Goal: Task Accomplishment & Management: Use online tool/utility

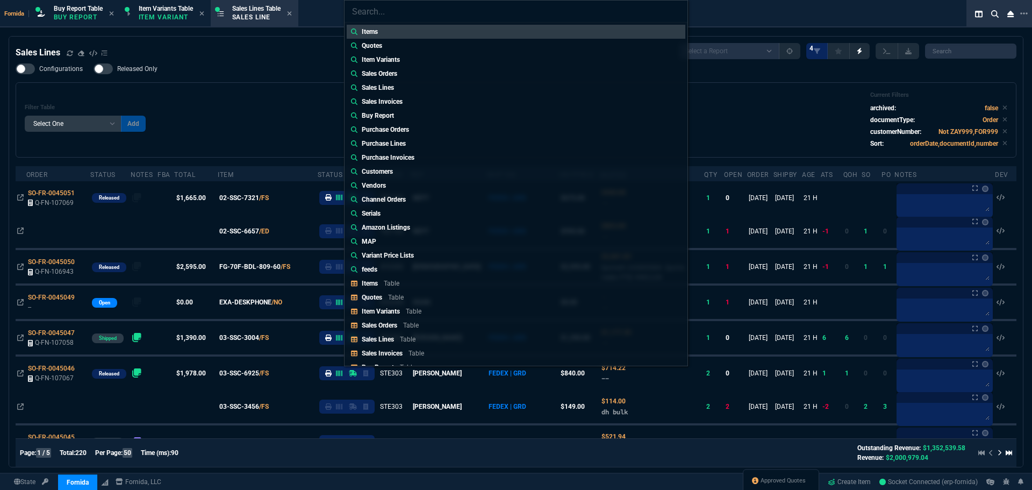
select select "1: BROV"
select select
type input "quote"
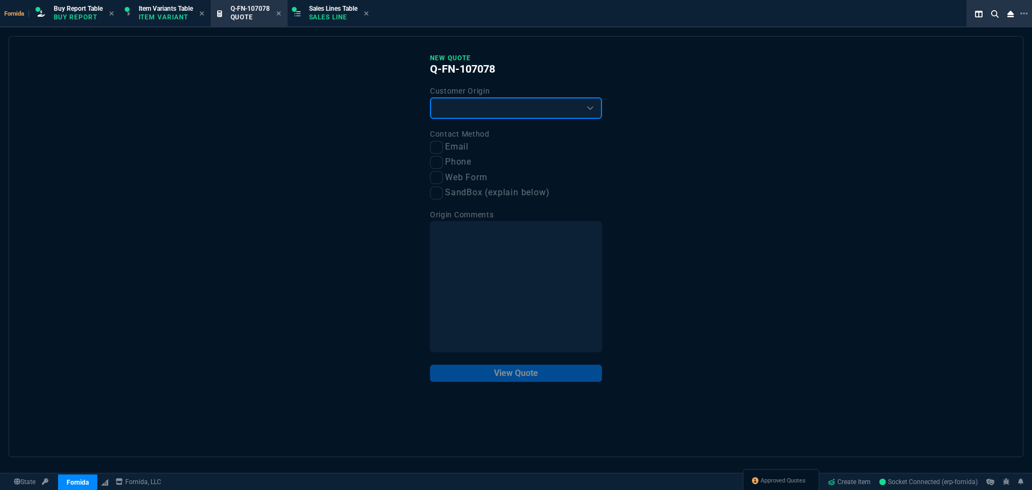
drag, startPoint x: 447, startPoint y: 104, endPoint x: 451, endPoint y: 119, distance: 15.5
click at [448, 104] on select "Existing Customer Amazon Lead (first order) Website Lead (first order) Called (…" at bounding box center [516, 107] width 172 height 21
select select "existing"
click at [430, 98] on select "Existing Customer Amazon Lead (first order) Website Lead (first order) Called (…" at bounding box center [516, 107] width 172 height 21
click at [449, 141] on label "Email" at bounding box center [516, 146] width 172 height 13
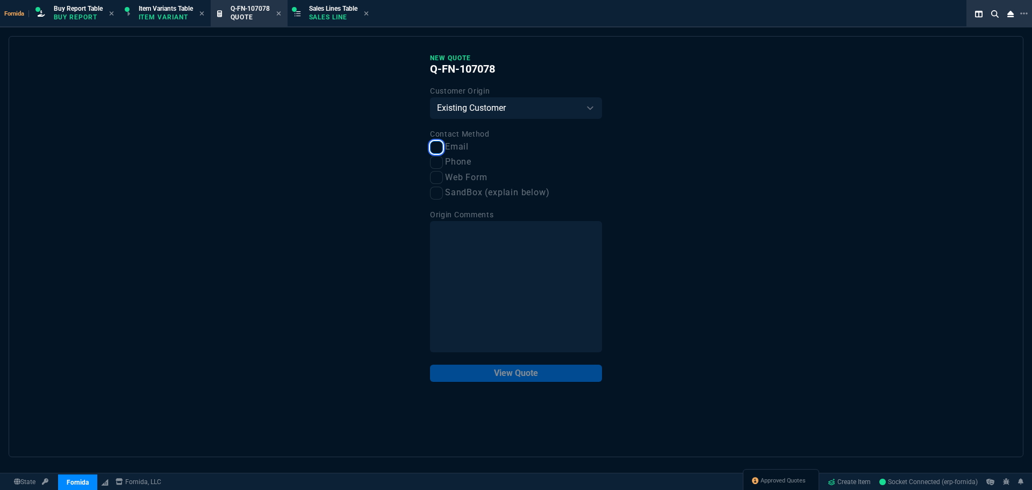
click at [443, 141] on input "Email" at bounding box center [436, 147] width 13 height 13
checkbox input "true"
click at [527, 377] on button "View Quote" at bounding box center [516, 372] width 172 height 17
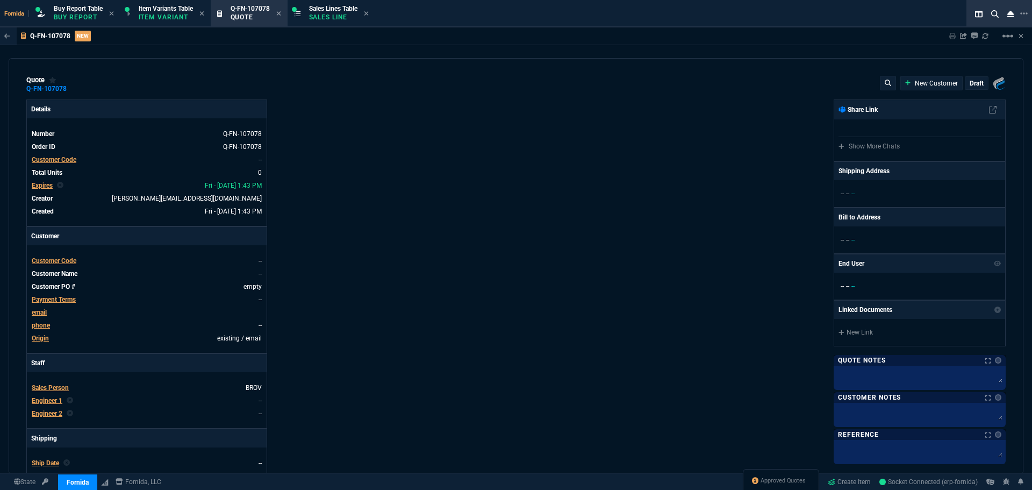
click at [70, 161] on span "Customer Code" at bounding box center [54, 160] width 45 height 8
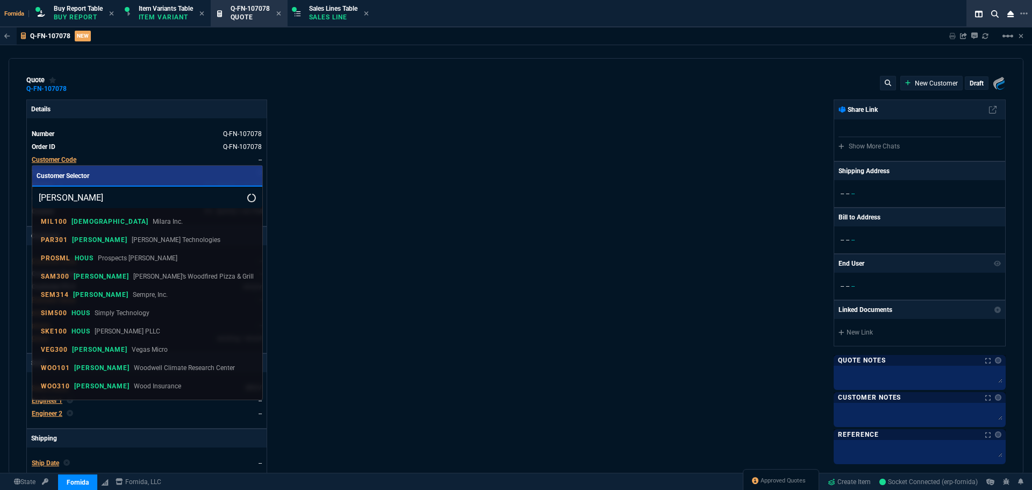
click at [63, 203] on input "[PERSON_NAME]" at bounding box center [147, 196] width 230 height 21
type input "woodmark"
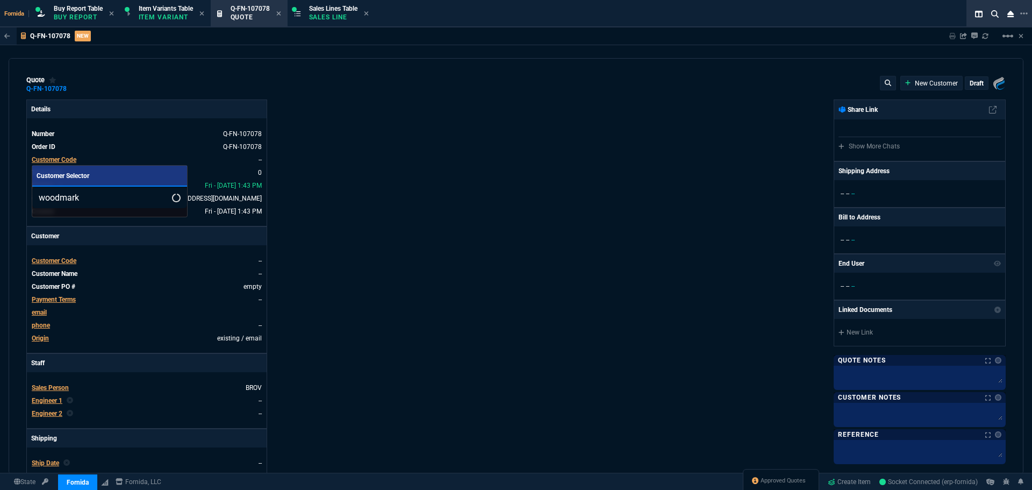
click at [119, 193] on input "woodmark" at bounding box center [109, 196] width 155 height 21
type input "woodmark"
click at [412, 151] on div at bounding box center [516, 245] width 1032 height 490
click at [329, 13] on p "Sales Line" at bounding box center [333, 17] width 48 height 9
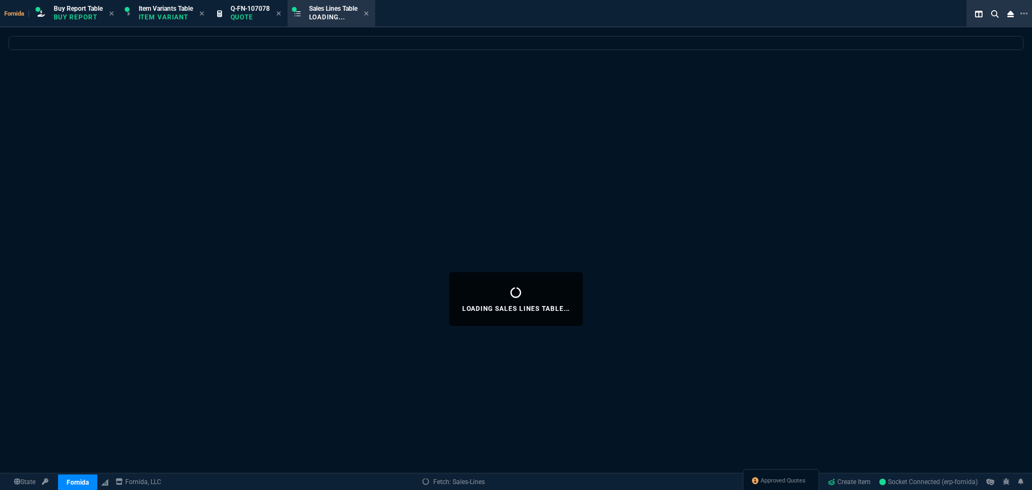
click at [281, 12] on icon at bounding box center [278, 13] width 4 height 4
select select
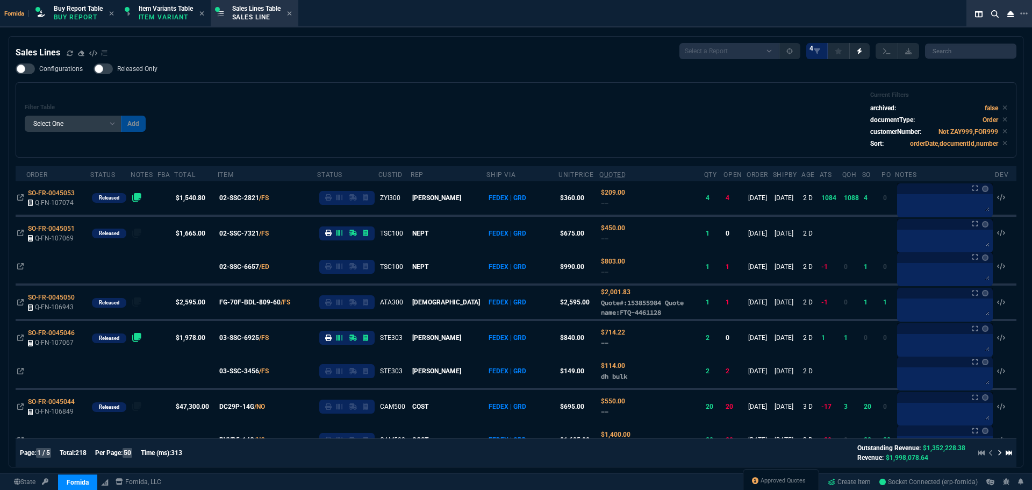
click at [309, 91] on div "Filter Table Select One Add Filter () Age () ATS () Cond (itemVariantCode) Cust…" at bounding box center [516, 119] width 1001 height 75
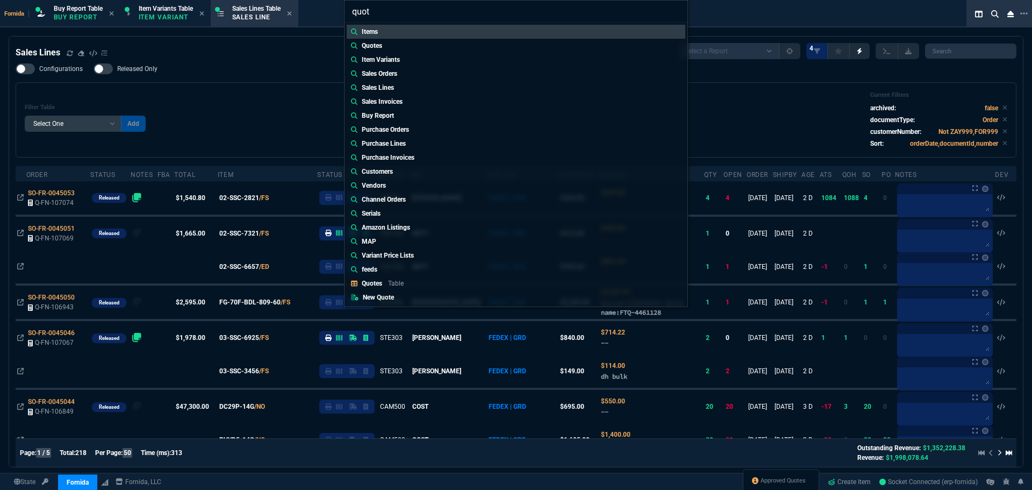
type input "quote"
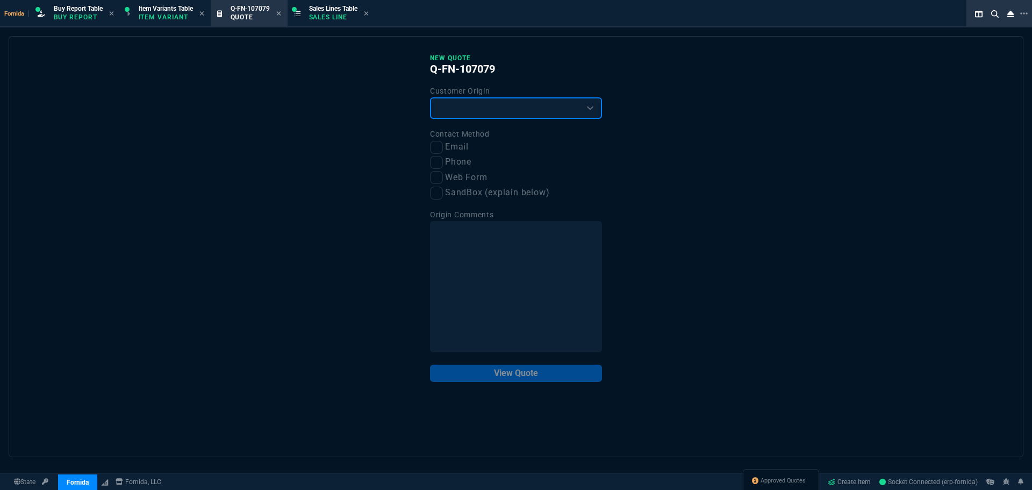
drag, startPoint x: 452, startPoint y: 107, endPoint x: 452, endPoint y: 118, distance: 11.3
click at [452, 107] on select "Existing Customer Amazon Lead (first order) Website Lead (first order) Called (…" at bounding box center [516, 107] width 172 height 21
select select "existing"
click at [430, 98] on select "Existing Customer Amazon Lead (first order) Website Lead (first order) Called (…" at bounding box center [516, 107] width 172 height 21
click at [434, 141] on input "Email" at bounding box center [436, 147] width 13 height 13
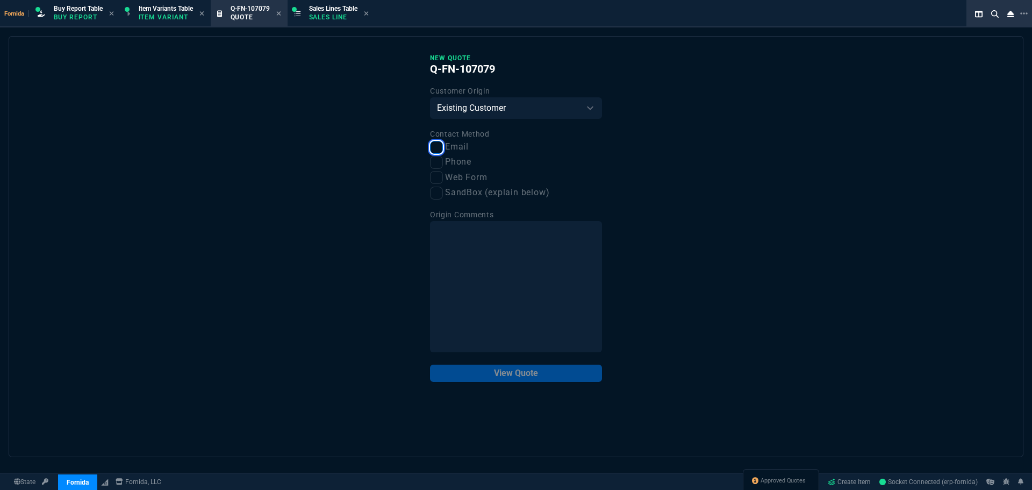
checkbox input "true"
click at [533, 385] on div "New Quote Q-FN-107079 Customer Origin Existing Customer Amazon Lead (first orde…" at bounding box center [516, 246] width 1015 height 421
click at [533, 376] on button "View Quote" at bounding box center [516, 372] width 172 height 17
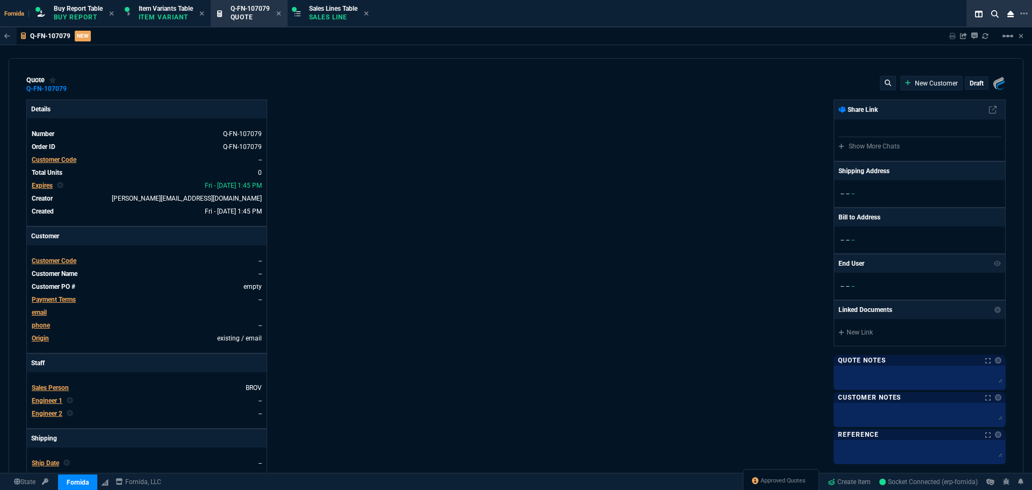
click at [70, 162] on span "Customer Code" at bounding box center [54, 160] width 45 height 8
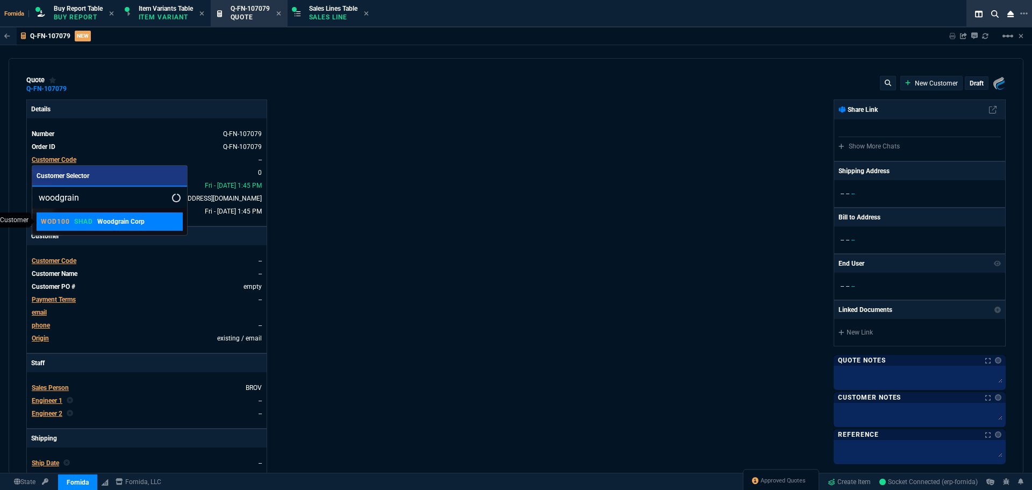
type input "woodgrain"
click at [98, 225] on p "Woodgrain Corp" at bounding box center [120, 222] width 47 height 10
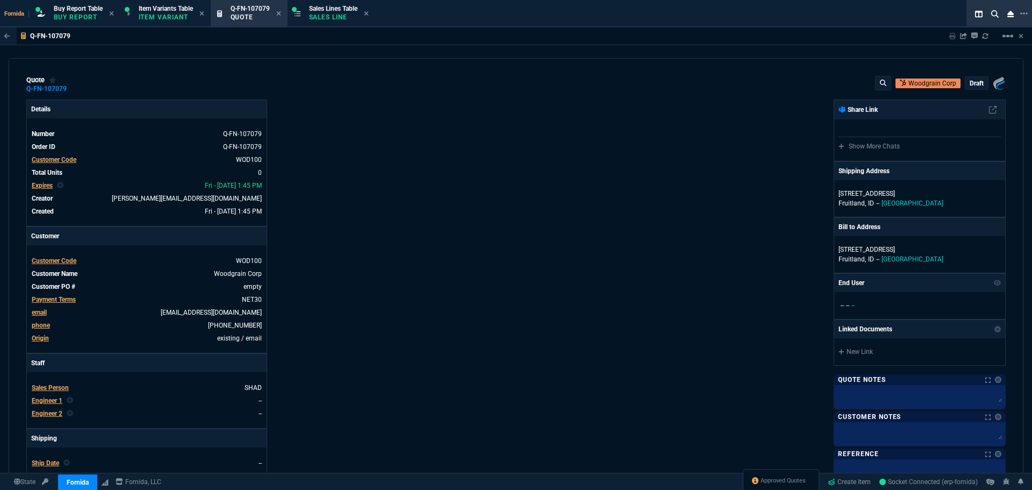
scroll to position [161, 0]
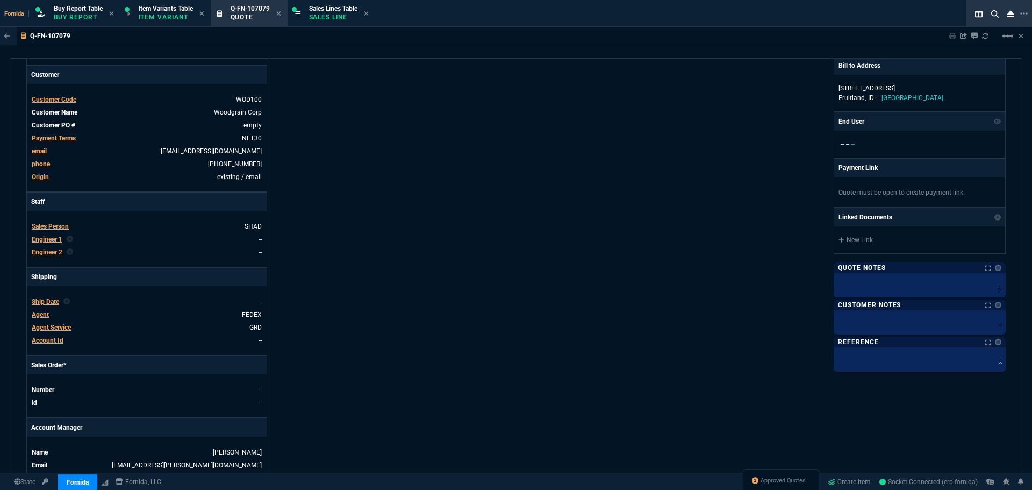
click at [59, 239] on span "Engineer 1" at bounding box center [47, 239] width 31 height 8
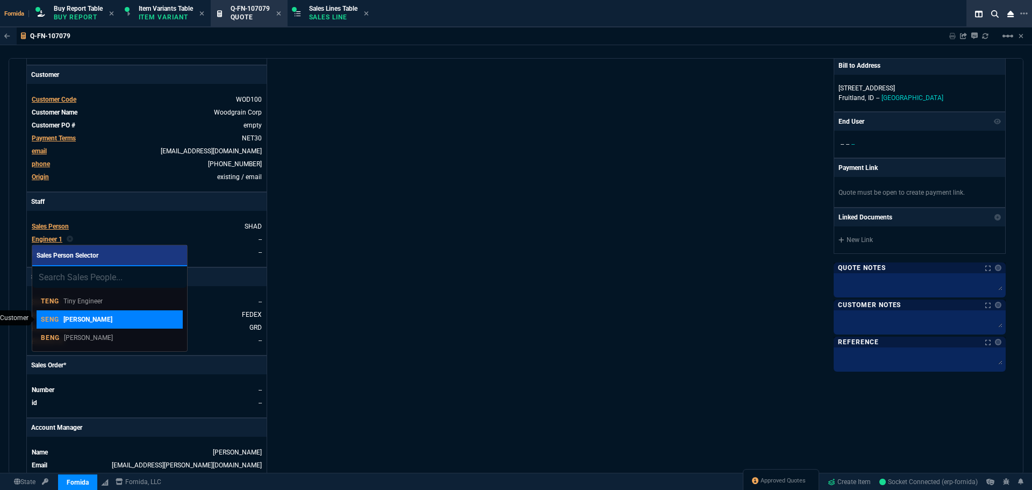
drag, startPoint x: 110, startPoint y: 326, endPoint x: 70, endPoint y: 262, distance: 75.8
click at [111, 326] on link "[PERSON_NAME]" at bounding box center [110, 319] width 146 height 18
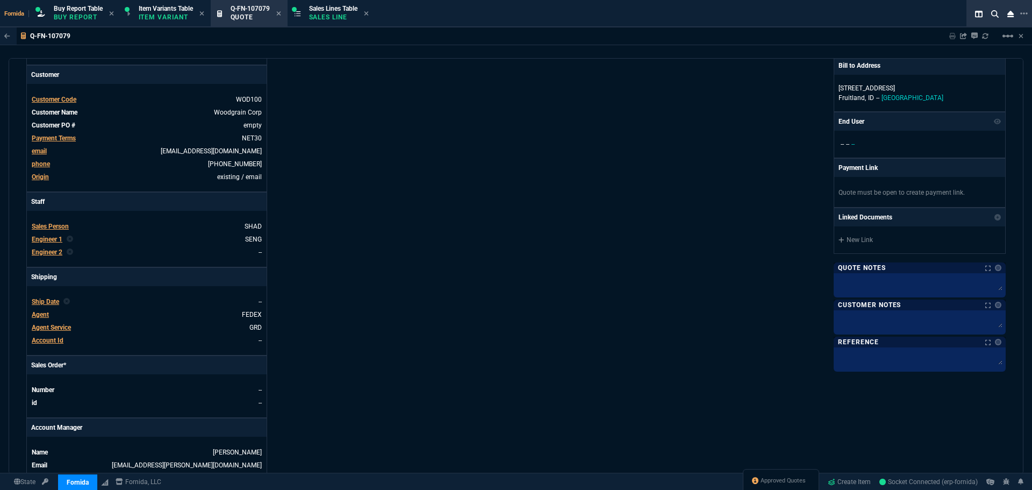
click at [55, 241] on span "Engineer 1" at bounding box center [47, 239] width 31 height 8
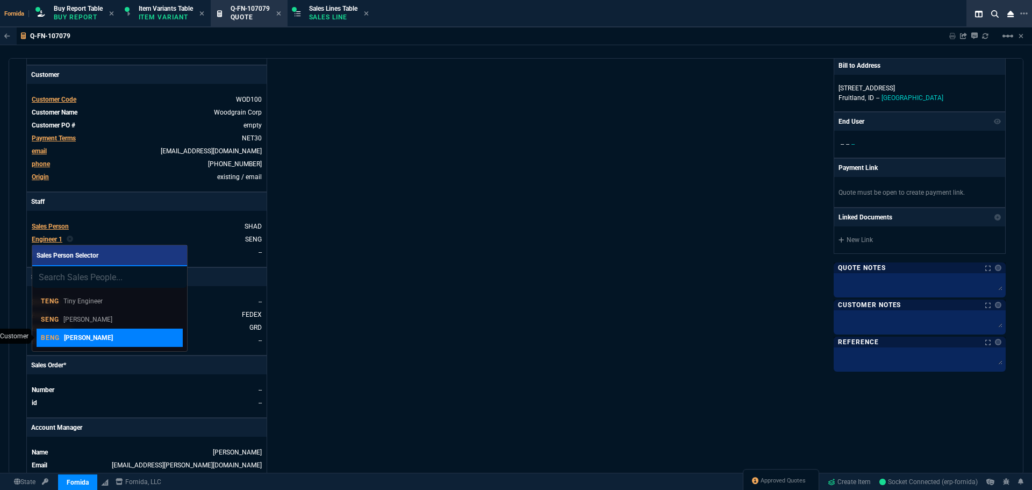
click at [104, 336] on p "[PERSON_NAME]" at bounding box center [88, 338] width 49 height 10
click at [366, 277] on div "Details Number Q-FN-107079 Order ID Q-FN-107079 Customer Code WOD100 Total Unit…" at bounding box center [271, 215] width 490 height 555
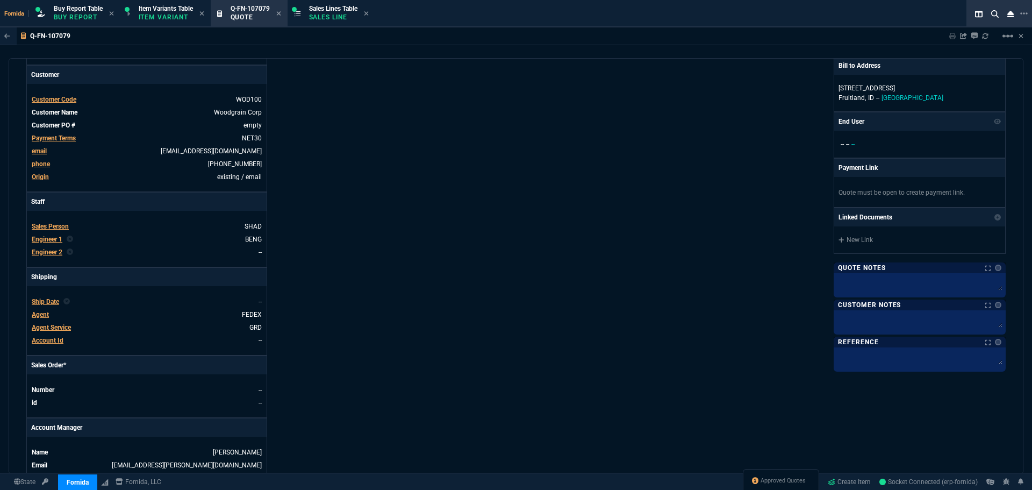
scroll to position [433, 0]
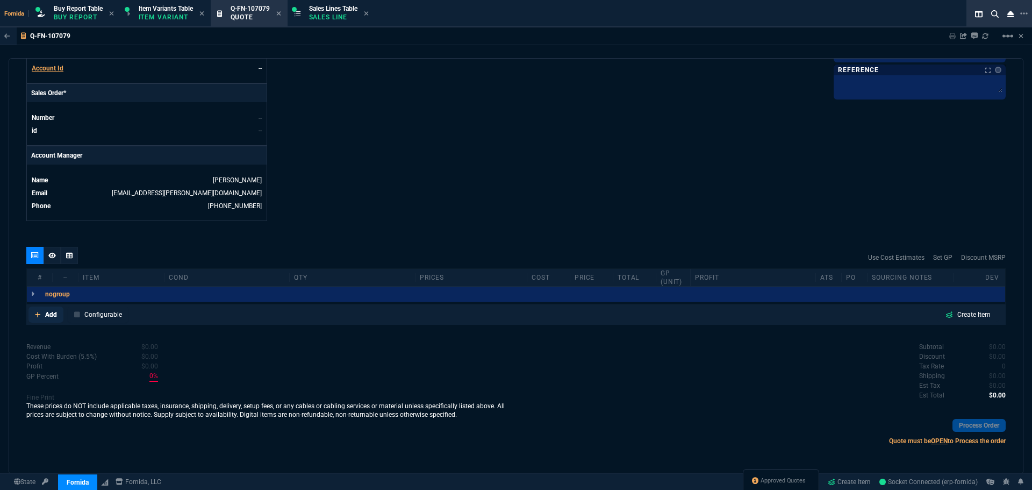
click at [45, 309] on link "Add" at bounding box center [45, 314] width 35 height 16
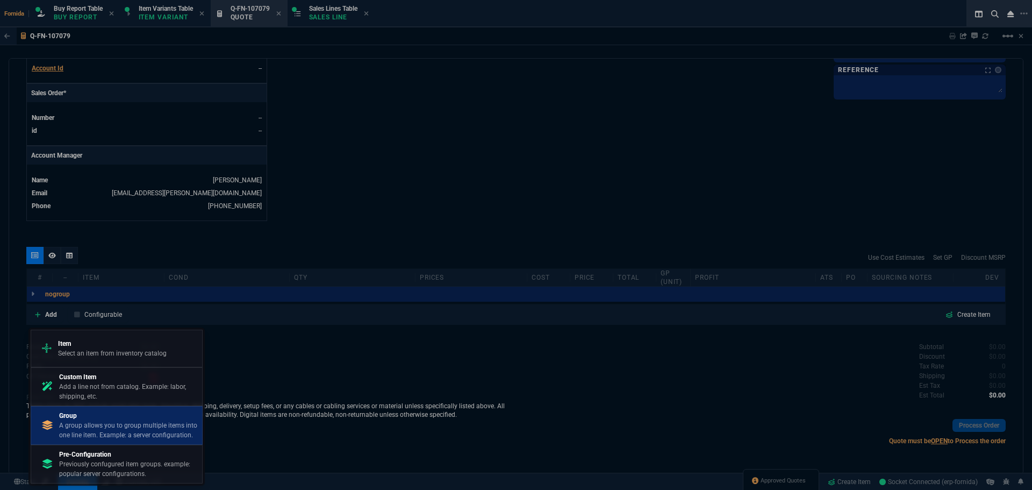
click at [142, 432] on p "A group allows you to group multiple items into one line item. Example: a serve…" at bounding box center [128, 429] width 139 height 19
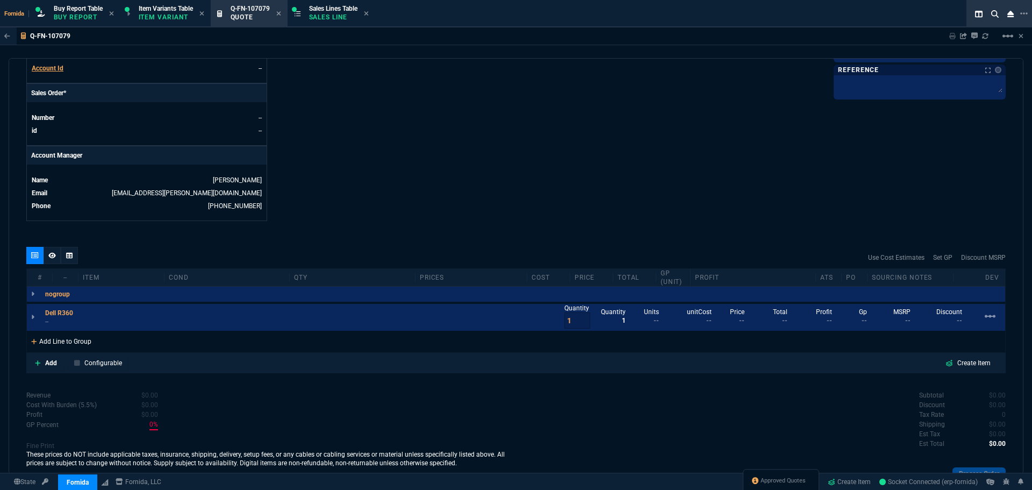
click at [75, 344] on div "Add Line to Group" at bounding box center [61, 339] width 69 height 19
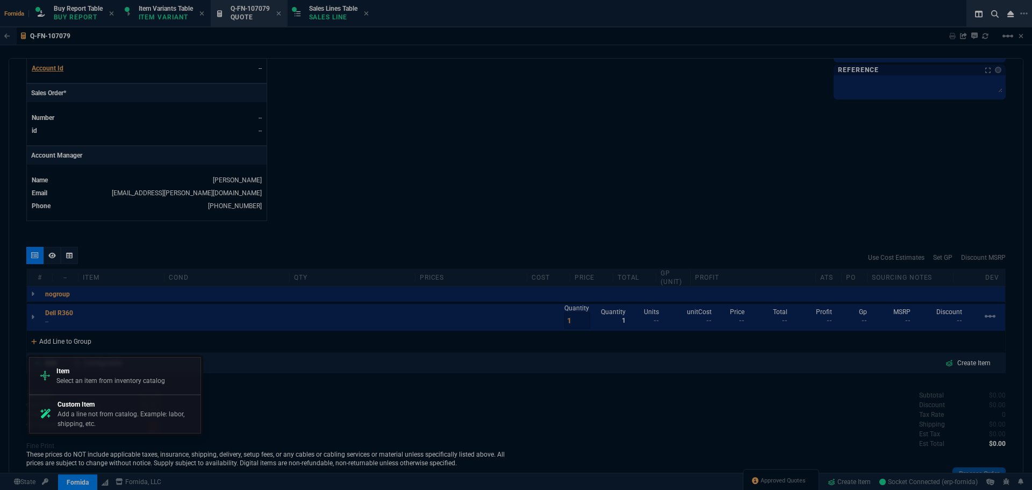
click at [92, 368] on p "Item" at bounding box center [110, 371] width 109 height 10
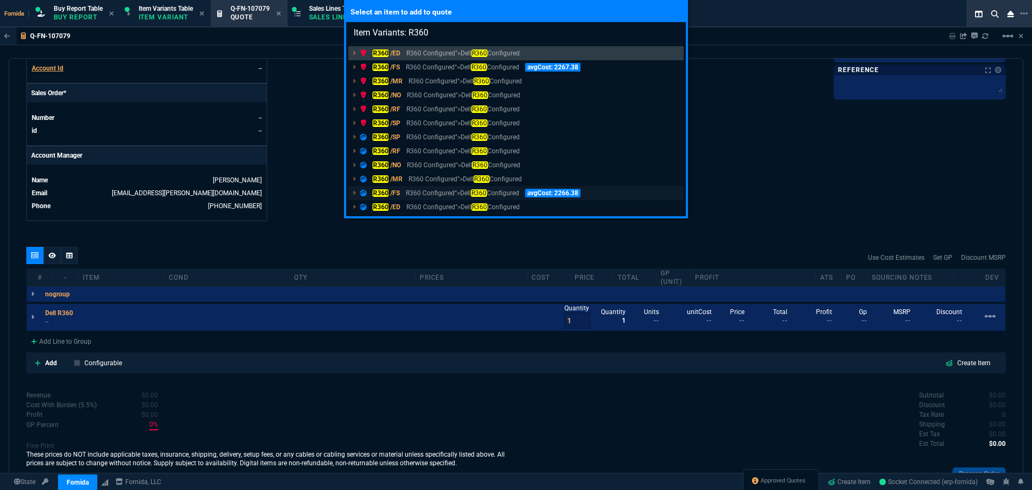
type input "Item Variants: R360"
click at [410, 191] on p "R360 Configured">Dell R360 Configured" at bounding box center [462, 193] width 113 height 10
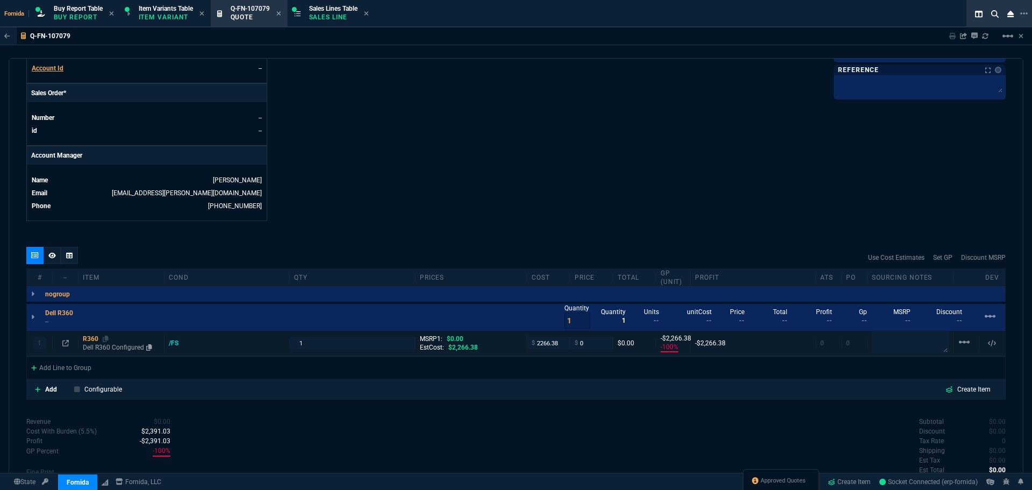
type input "-100"
type input "-2266"
drag, startPoint x: 617, startPoint y: 182, endPoint x: 478, endPoint y: 198, distance: 140.6
click at [70, 321] on p "--" at bounding box center [62, 321] width 34 height 9
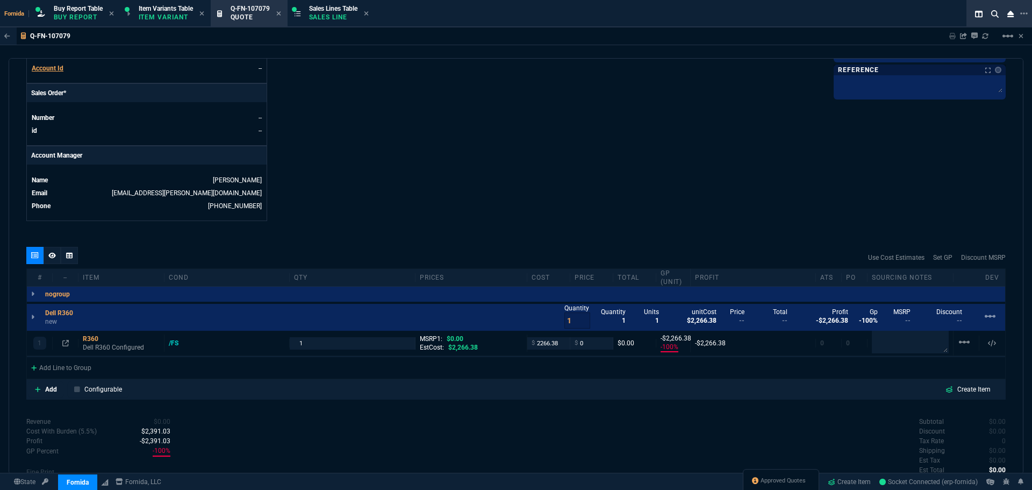
drag, startPoint x: 429, startPoint y: 82, endPoint x: 166, endPoint y: 257, distance: 315.8
click at [56, 326] on div "Dell R360 new Quantity 1 Quantity 1 Units 1 unitCost $2,266.38 Price -- Total -…" at bounding box center [516, 317] width 978 height 27
drag, startPoint x: 53, startPoint y: 322, endPoint x: 541, endPoint y: 37, distance: 565.2
click at [51, 322] on p "new" at bounding box center [62, 321] width 34 height 9
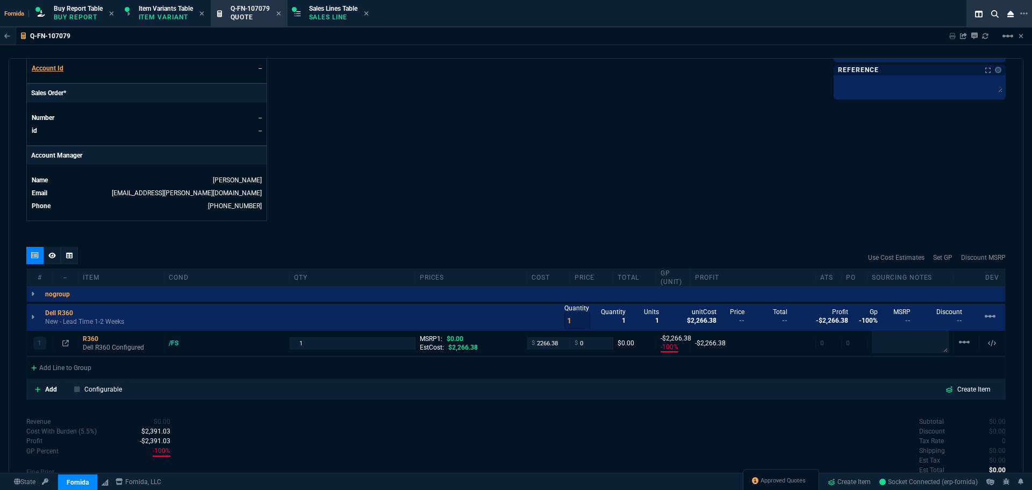
scroll to position [487, 0]
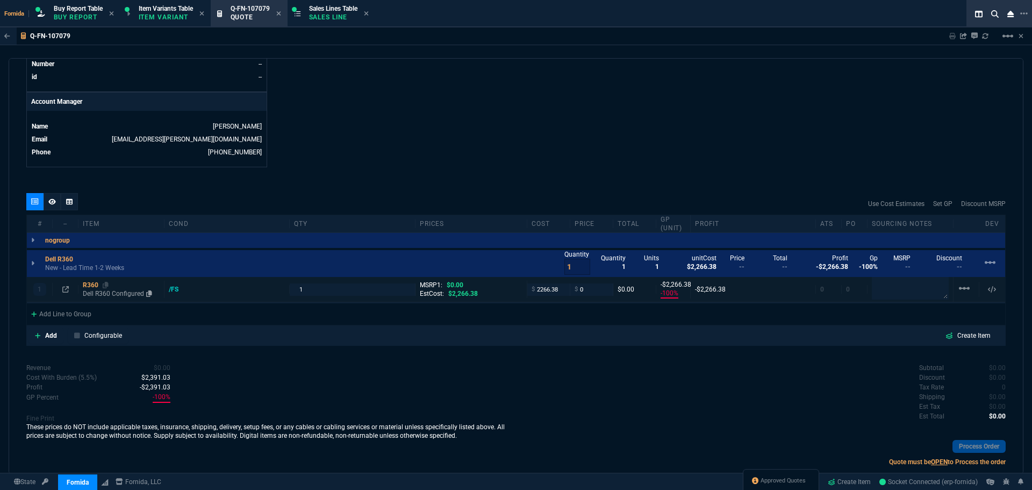
click at [99, 295] on p "Dell R360 Configured" at bounding box center [121, 293] width 77 height 9
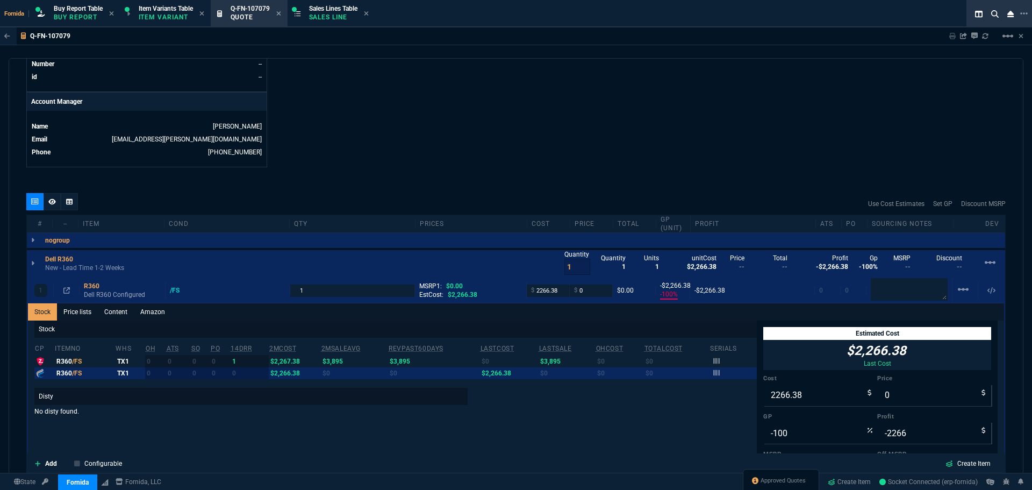
click at [112, 313] on link "Content" at bounding box center [116, 311] width 36 height 17
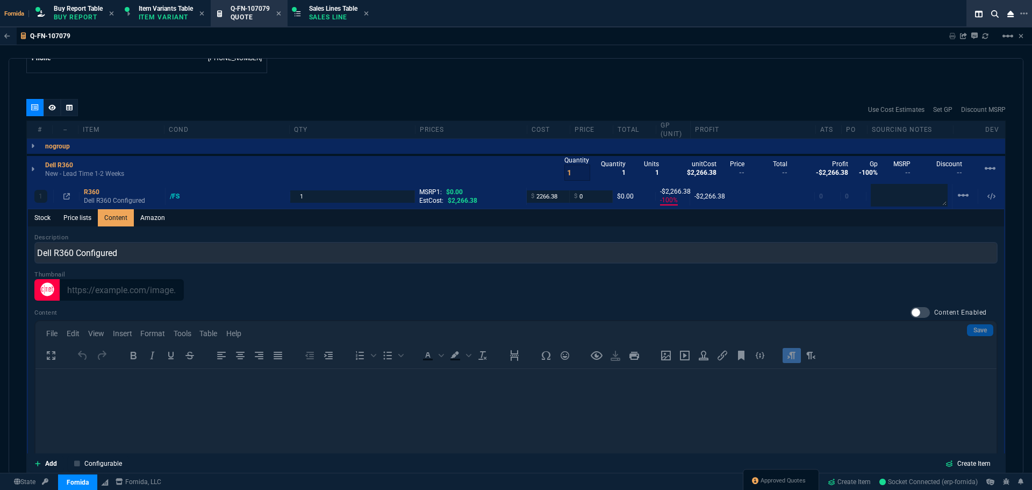
scroll to position [594, 0]
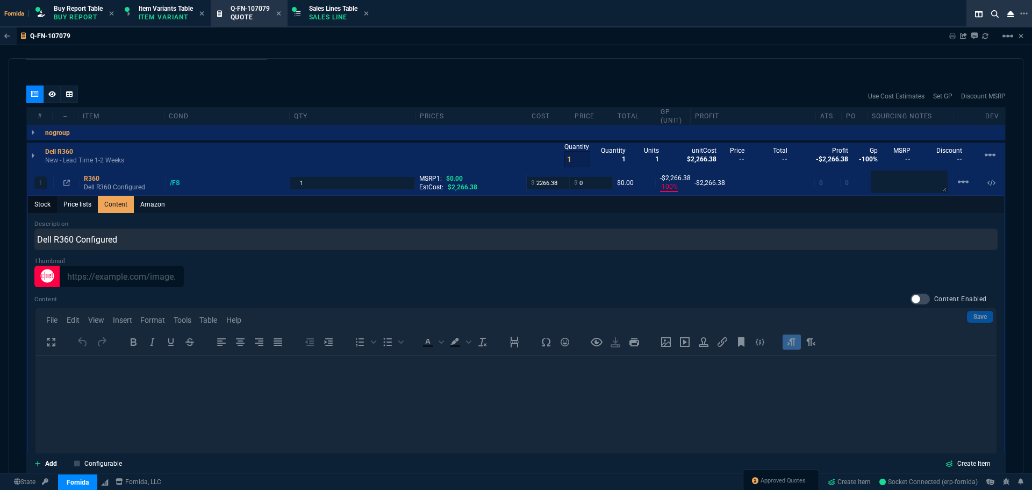
drag, startPoint x: 61, startPoint y: 207, endPoint x: 50, endPoint y: 207, distance: 11.3
click at [54, 207] on div "Stock Price lists Content Amazon" at bounding box center [516, 204] width 976 height 17
drag, startPoint x: 50, startPoint y: 207, endPoint x: 35, endPoint y: 209, distance: 14.7
click at [49, 207] on link "Stock" at bounding box center [42, 204] width 29 height 17
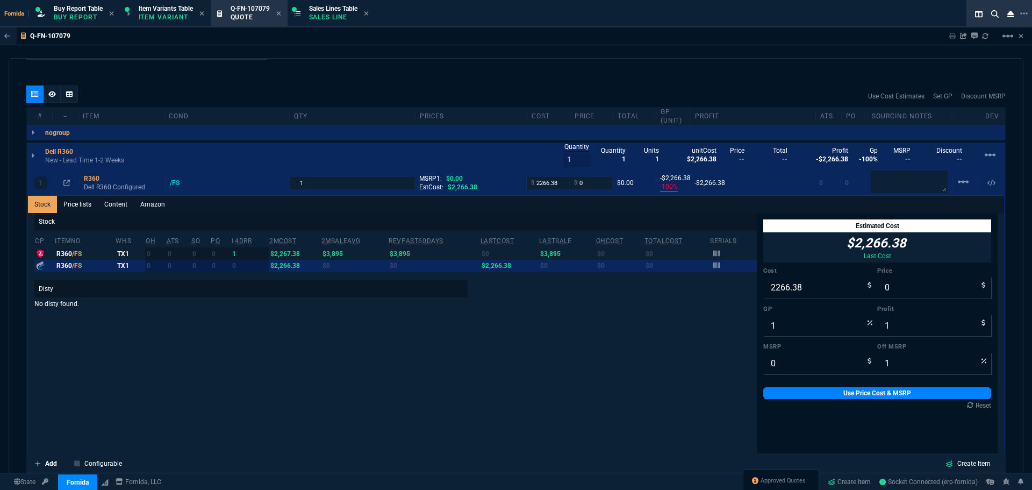
type input "-100"
type input "-2266"
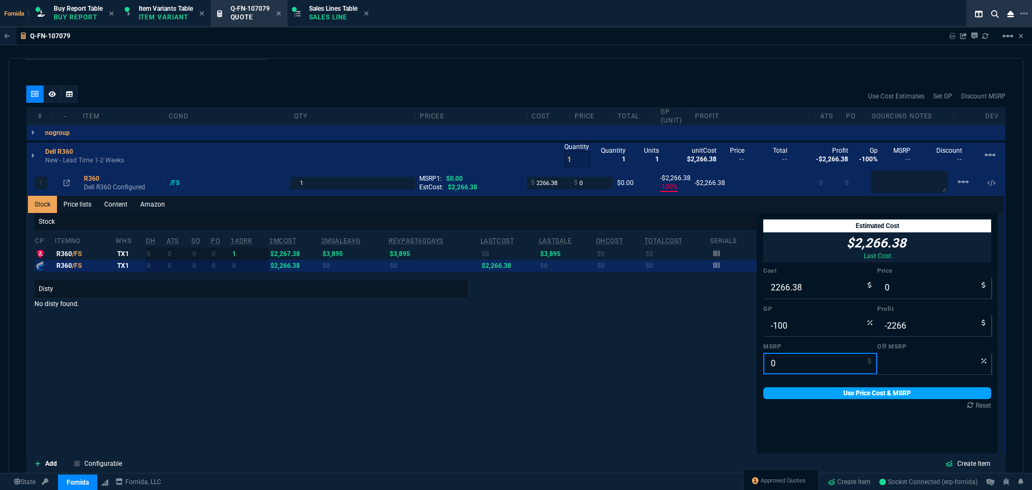
click at [790, 368] on input "0" at bounding box center [820, 363] width 114 height 21
paste input "20880.17"
type input "20880.17"
type input "100"
type input "20880.17"
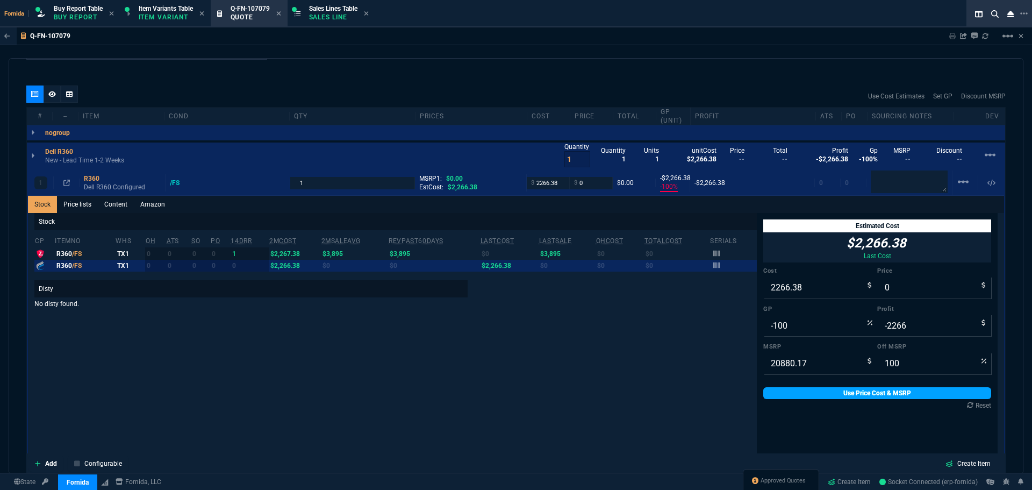
click at [785, 394] on link "Use Price Cost & MSRP" at bounding box center [877, 393] width 228 height 12
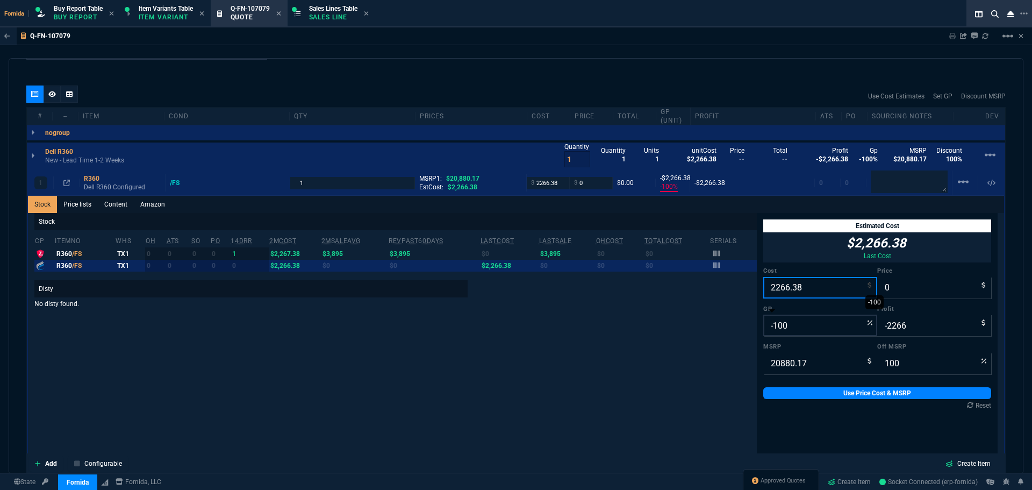
drag, startPoint x: 794, startPoint y: 291, endPoint x: 804, endPoint y: 328, distance: 38.8
click at [794, 291] on input "2266.38" at bounding box center [820, 287] width 114 height 21
paste input "4664.76"
type input "4664.76"
type input "-4665"
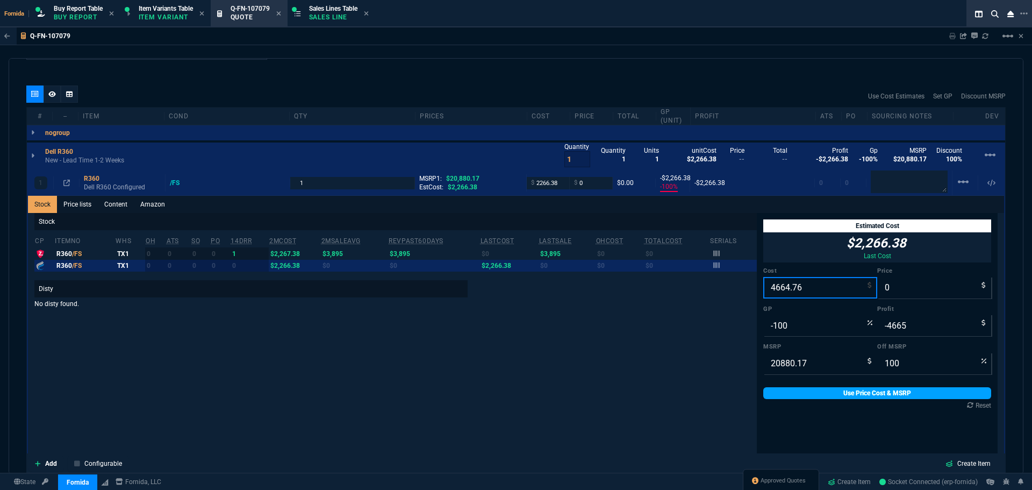
type input "4664.76"
click at [806, 390] on link "Use Price Cost & MSRP" at bounding box center [877, 393] width 228 height 12
type input "4664.76"
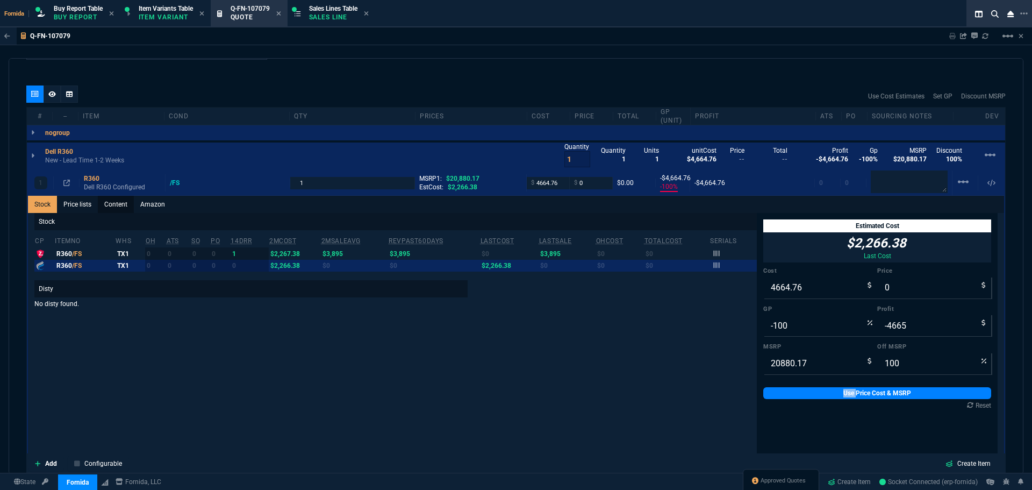
click at [102, 203] on link "Content" at bounding box center [116, 204] width 36 height 17
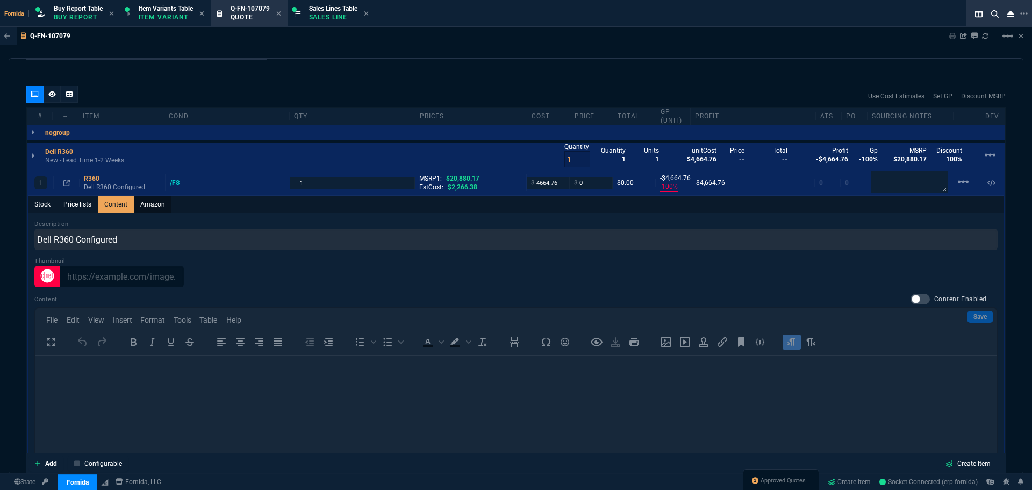
scroll to position [0, 0]
click at [910, 293] on label "Content Enabled" at bounding box center [953, 298] width 87 height 11
checkbox input "true"
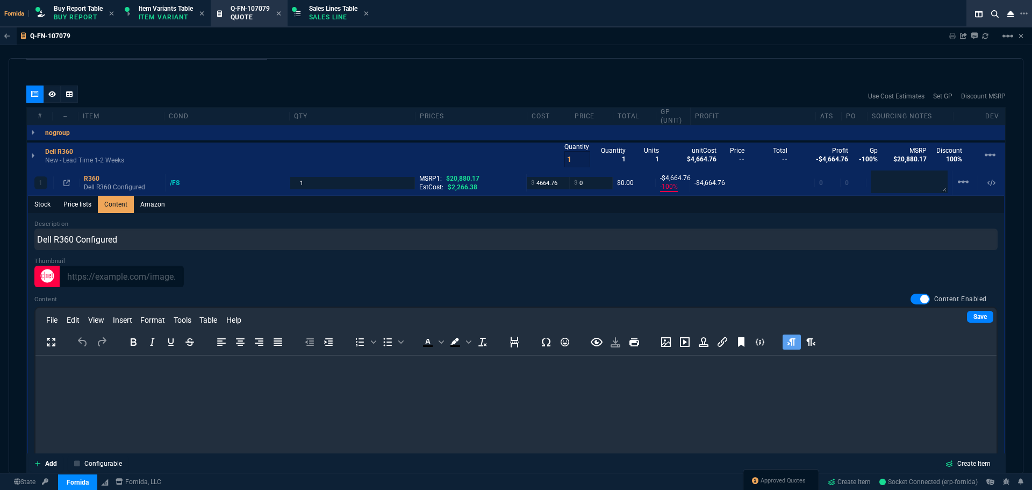
drag, startPoint x: 969, startPoint y: 317, endPoint x: 42, endPoint y: 156, distance: 941.3
click at [969, 317] on link "Save" at bounding box center [980, 317] width 26 height 12
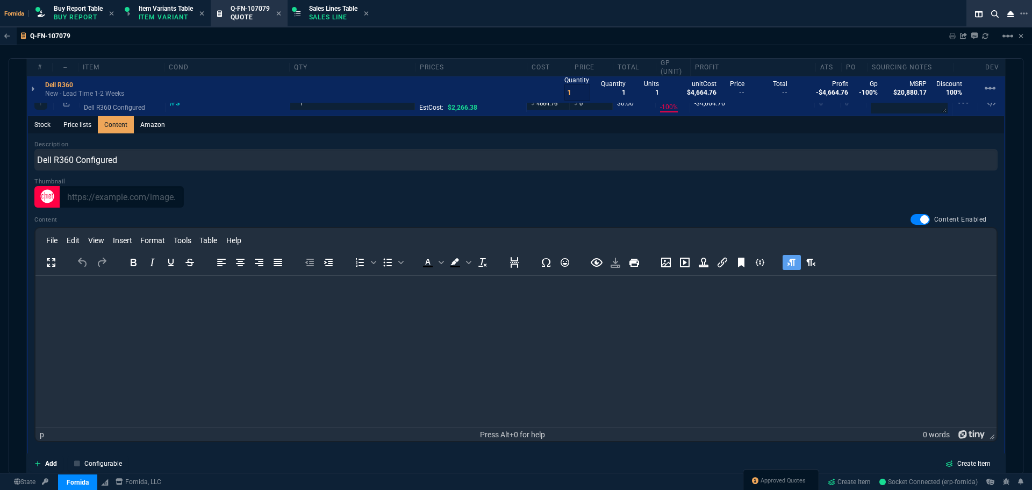
scroll to position [756, 0]
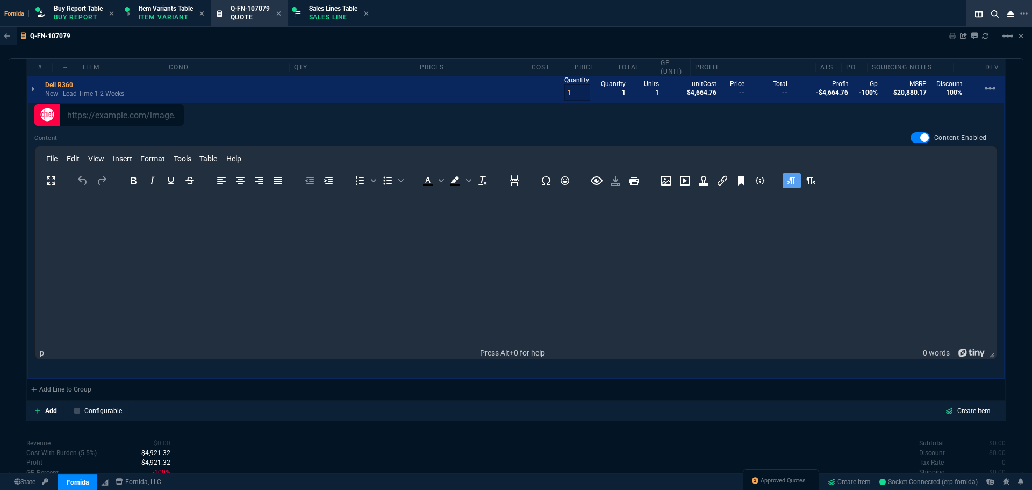
drag, startPoint x: 211, startPoint y: 240, endPoint x: 815, endPoint y: 220, distance: 603.8
click at [211, 223] on html at bounding box center [515, 208] width 961 height 29
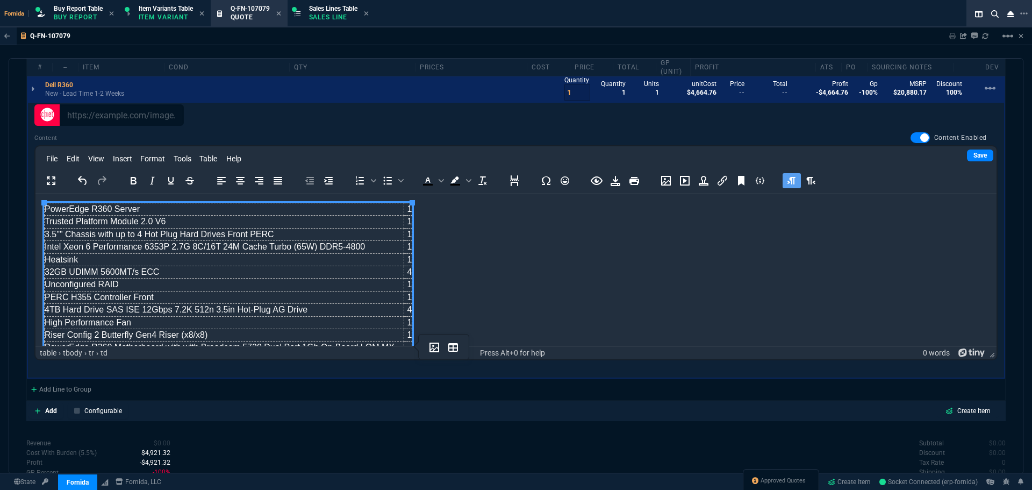
scroll to position [157, 0]
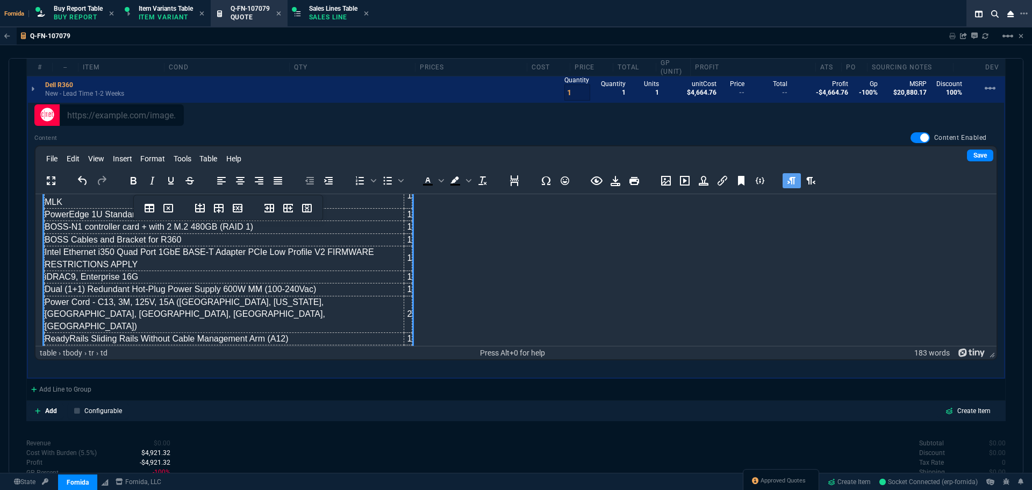
click at [967, 150] on link "Save" at bounding box center [980, 155] width 26 height 12
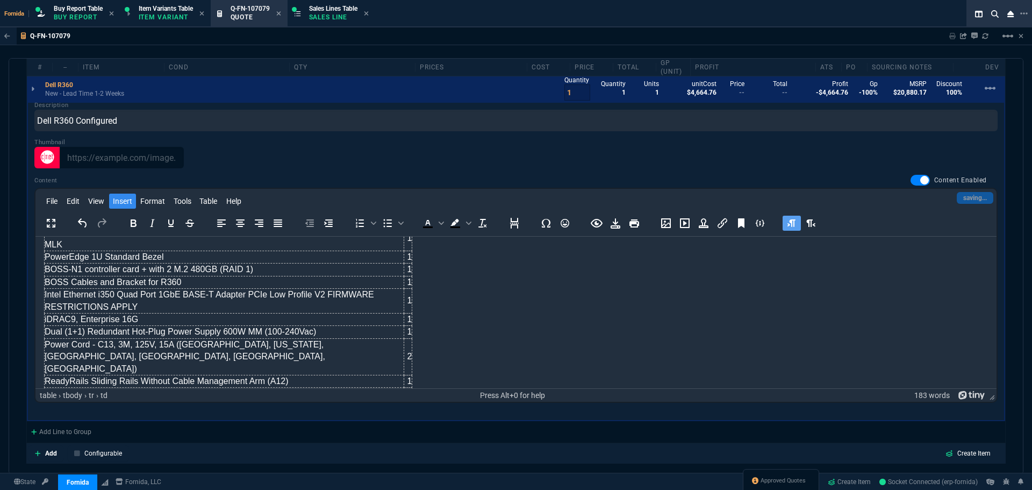
scroll to position [648, 0]
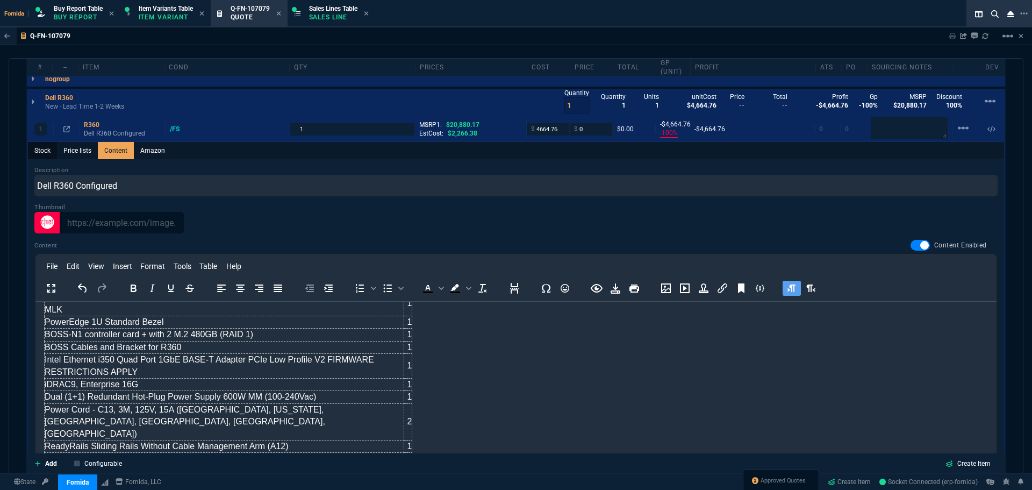
click at [52, 150] on link "Stock" at bounding box center [42, 150] width 29 height 17
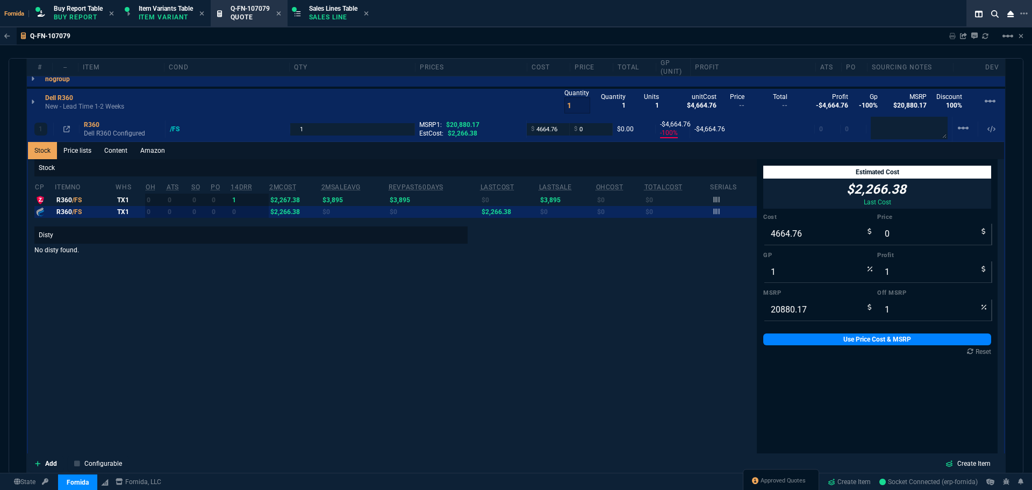
type input "-100"
type input "-4665"
type input "100"
drag, startPoint x: 329, startPoint y: 15, endPoint x: 286, endPoint y: 11, distance: 43.2
click at [329, 15] on p "Sales Line" at bounding box center [333, 17] width 48 height 9
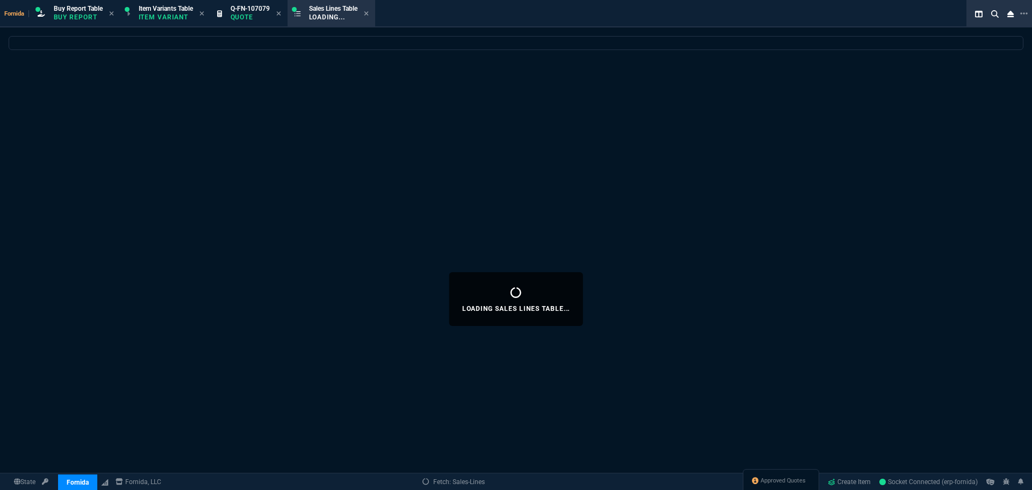
click at [280, 14] on icon at bounding box center [278, 13] width 4 height 4
select select
